Goal: Task Accomplishment & Management: Use online tool/utility

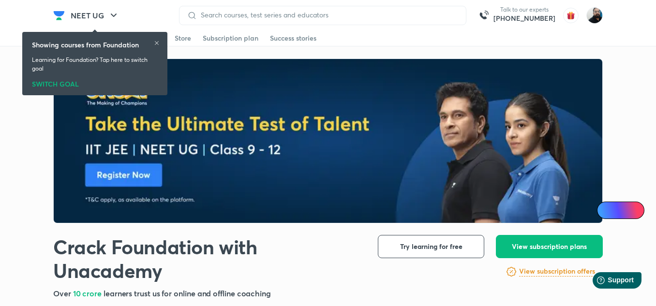
click at [596, 20] on img at bounding box center [594, 15] width 16 height 16
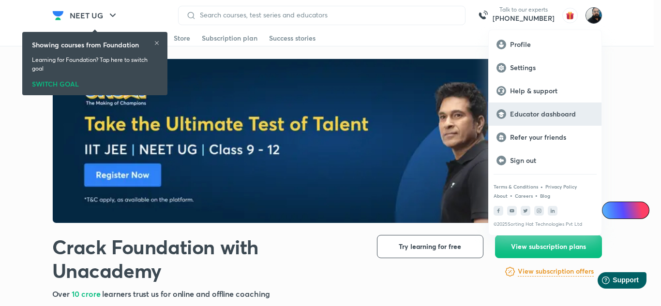
click at [537, 118] on p "Educator dashboard" at bounding box center [552, 114] width 84 height 9
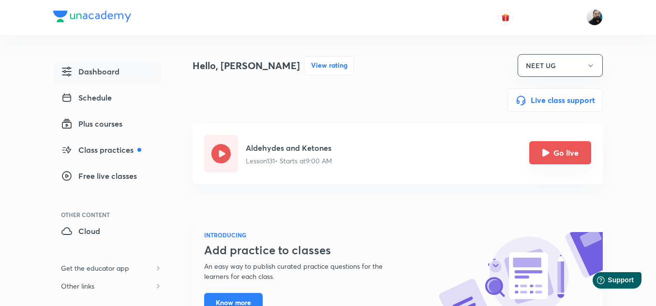
click at [544, 156] on icon "Go live" at bounding box center [545, 152] width 7 height 7
click at [547, 153] on icon "Go live" at bounding box center [545, 152] width 7 height 7
